Goal: Information Seeking & Learning: Understand process/instructions

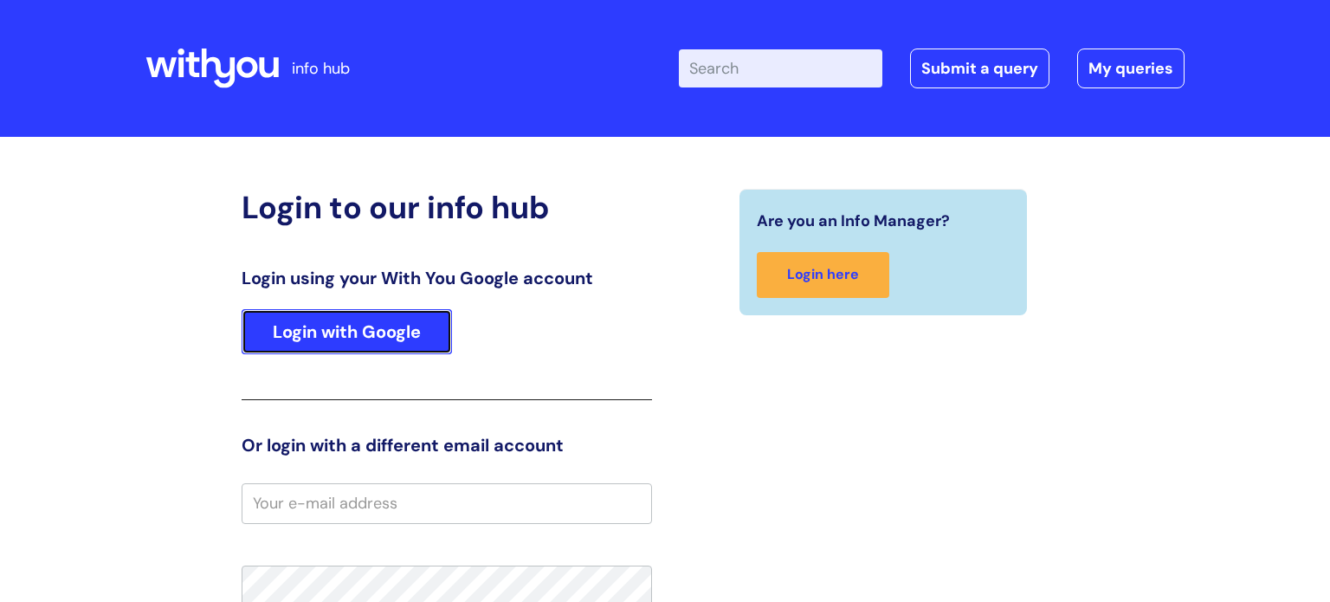
click at [383, 328] on link "Login with Google" at bounding box center [347, 331] width 210 height 45
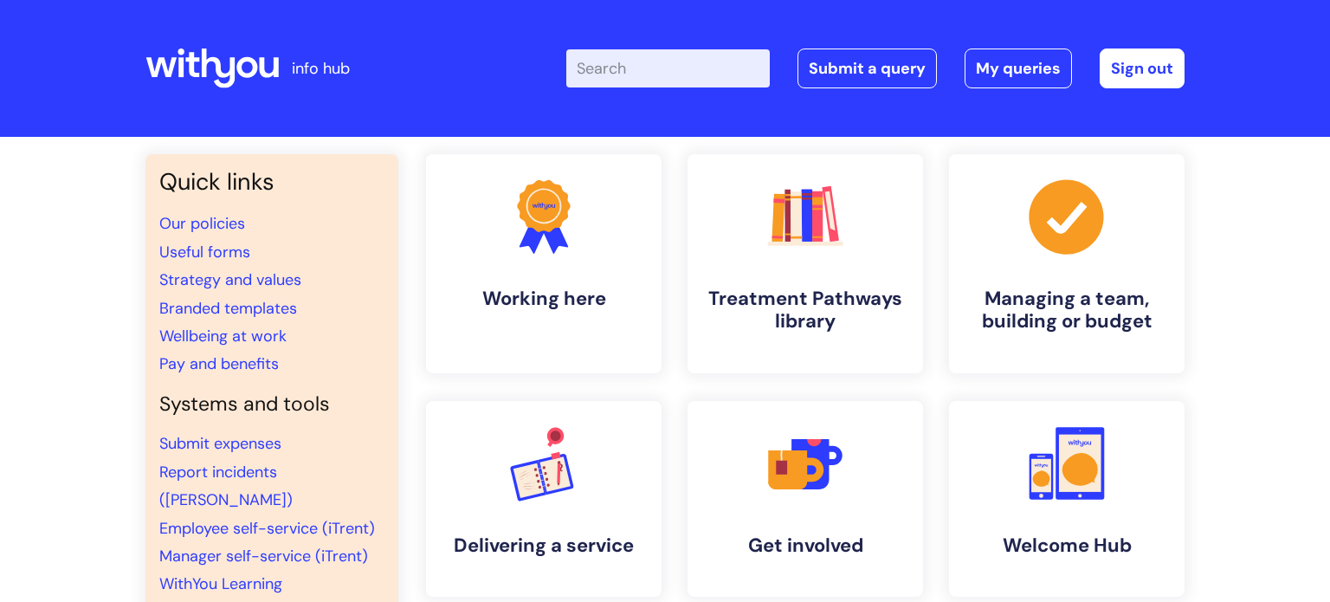
click at [619, 72] on input "Enter your search term here..." at bounding box center [668, 68] width 204 height 38
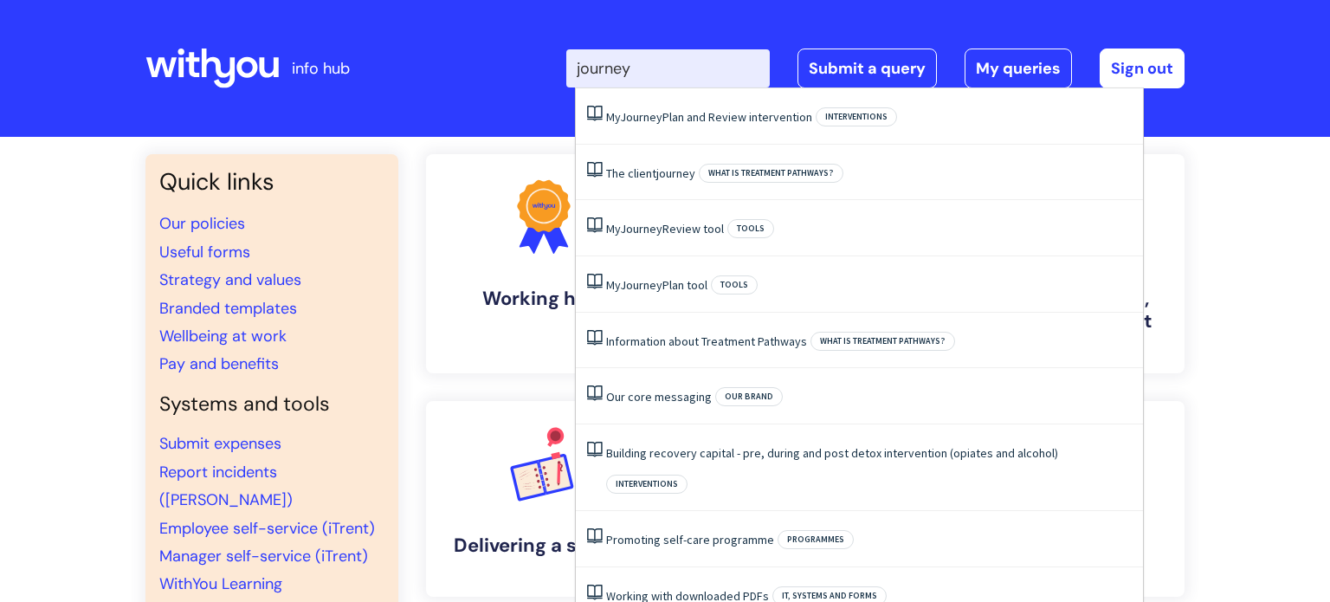
type input "journey p"
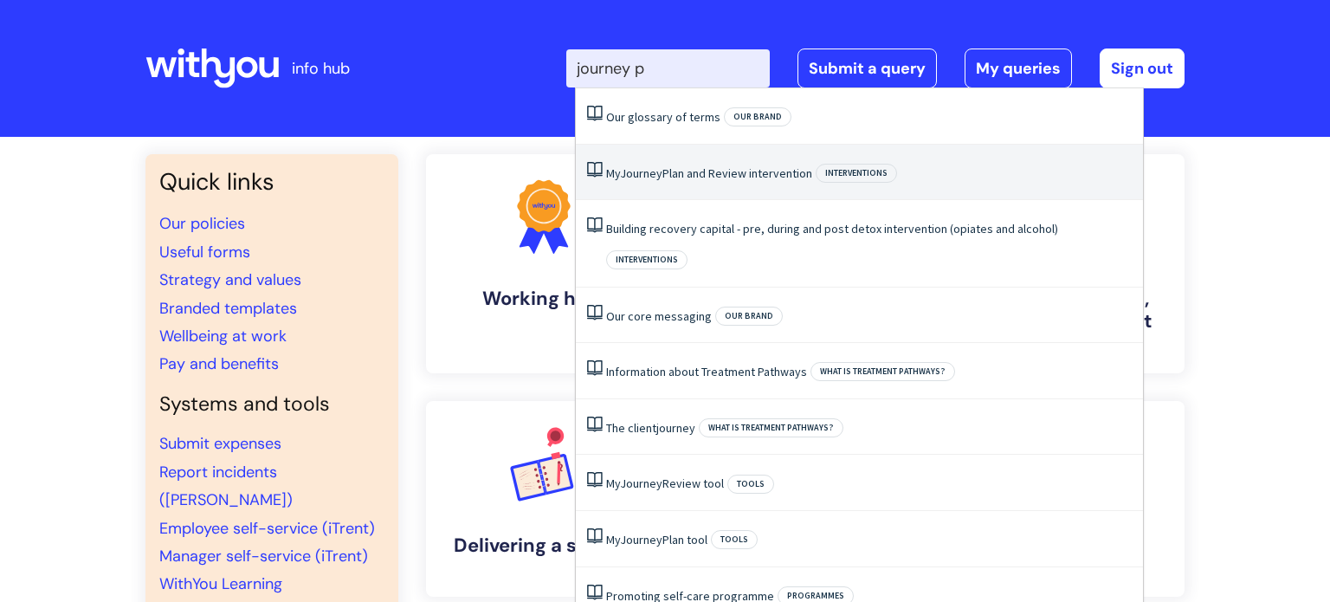
click at [688, 163] on li "My Journey Plan and Review intervention Interventions" at bounding box center [859, 173] width 567 height 56
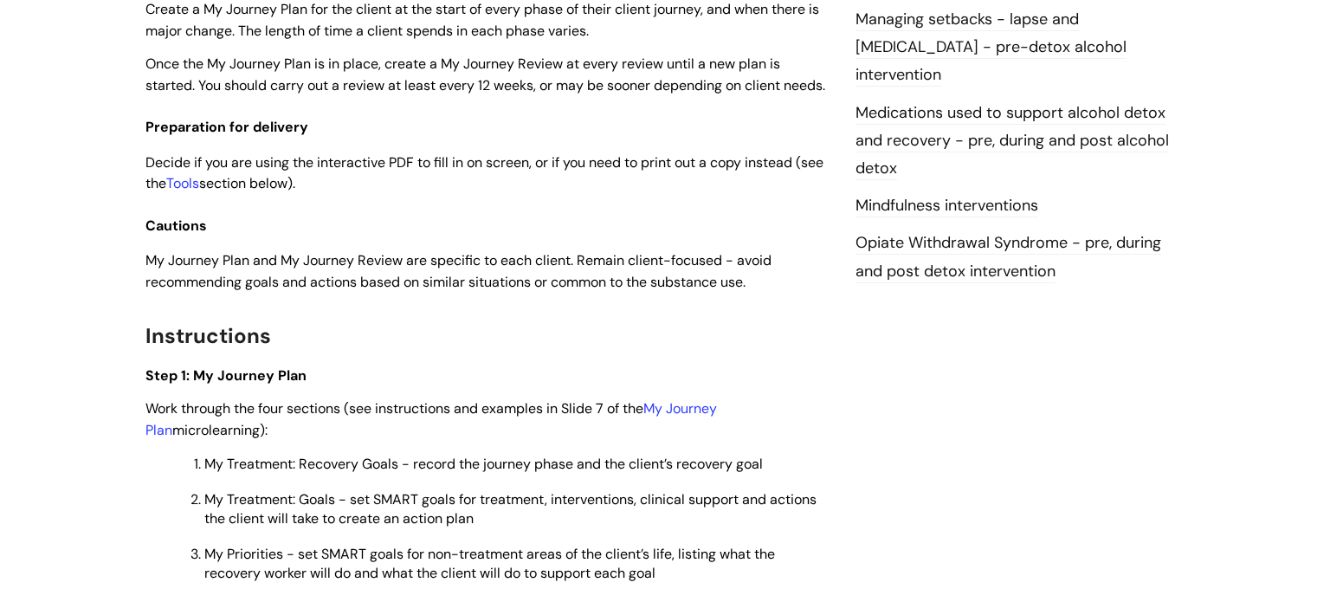
scroll to position [1952, 0]
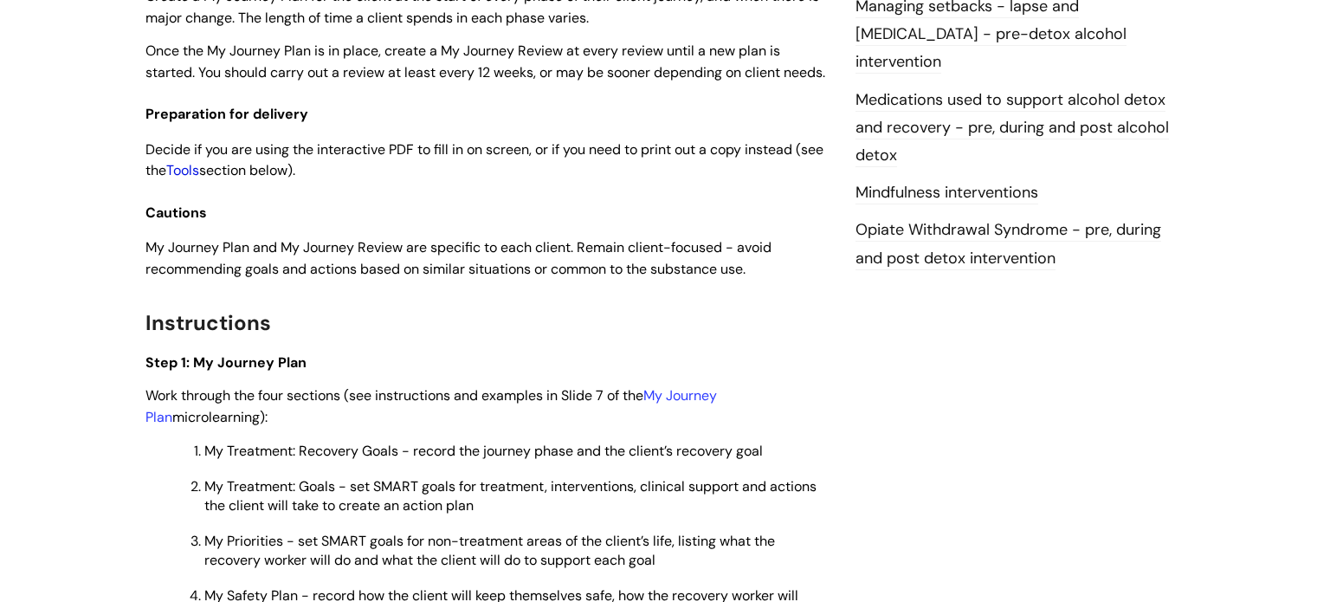
click at [199, 179] on link "Tools" at bounding box center [182, 170] width 33 height 18
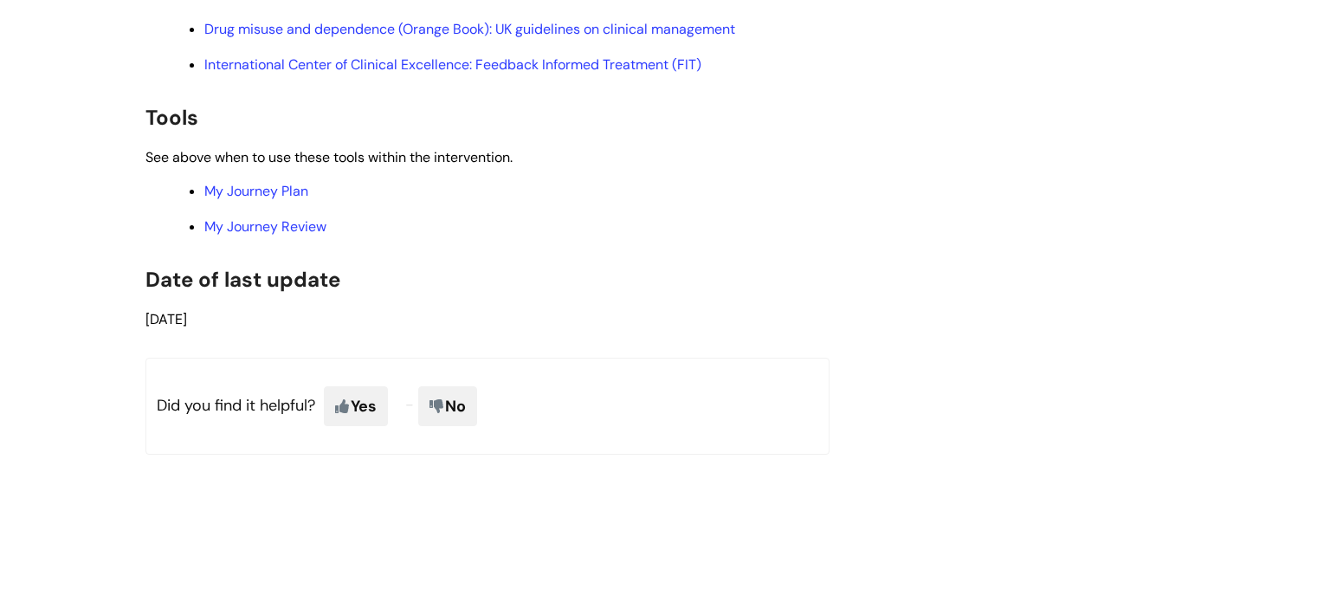
scroll to position [3818, 0]
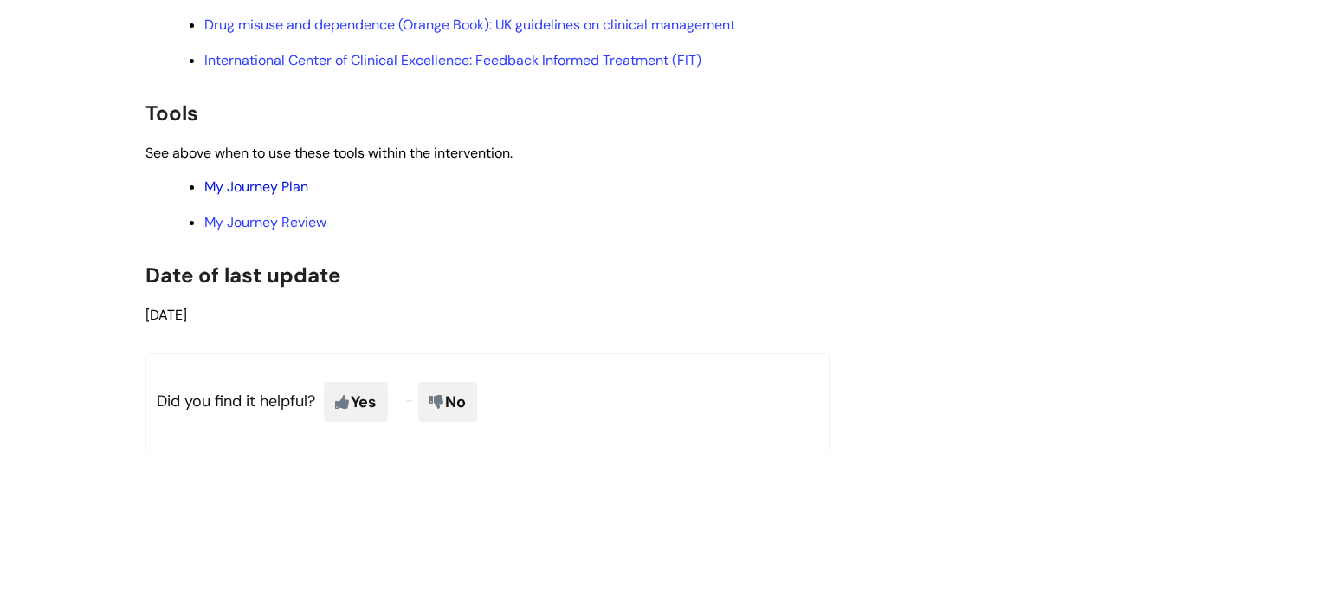
click at [301, 196] on link "My Journey Plan" at bounding box center [256, 187] width 104 height 18
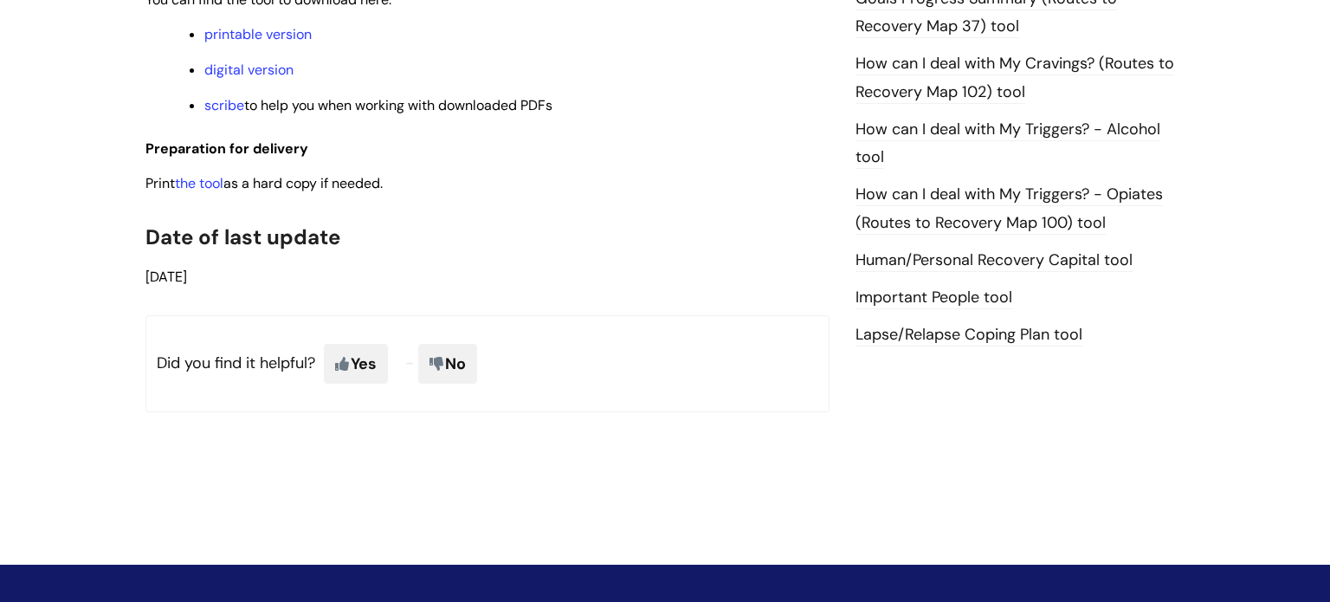
scroll to position [1253, 0]
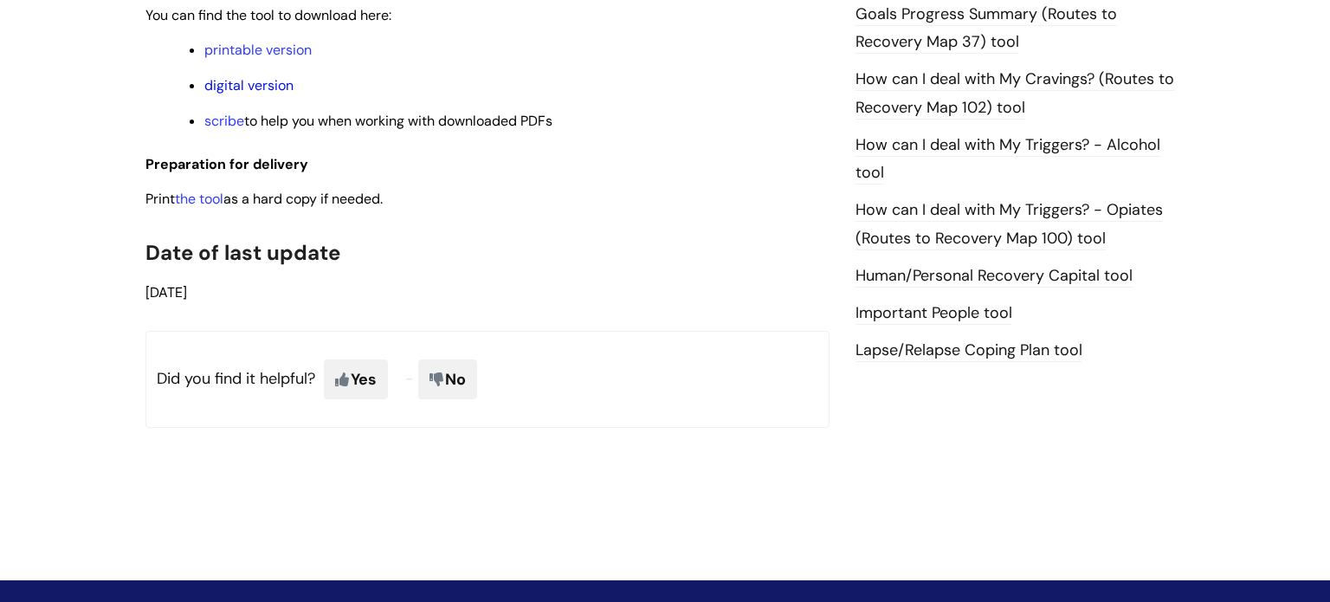
click at [234, 94] on link "digital version" at bounding box center [248, 85] width 89 height 18
